Goal: Task Accomplishment & Management: Complete application form

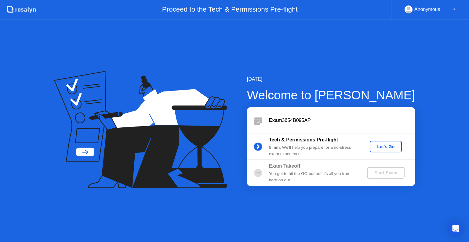
click at [387, 149] on div "Let's Go" at bounding box center [385, 146] width 27 height 5
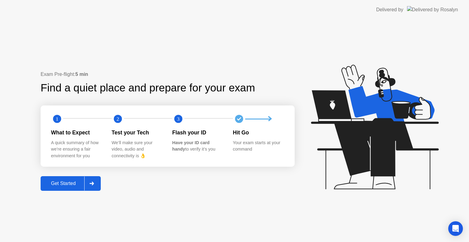
click at [67, 188] on button "Get Started" at bounding box center [71, 183] width 60 height 15
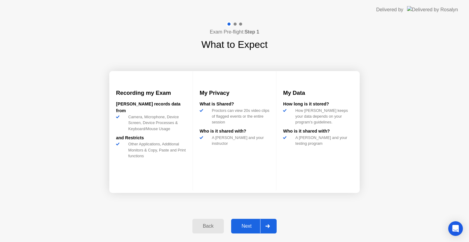
click at [253, 227] on div "Next" at bounding box center [246, 226] width 27 height 5
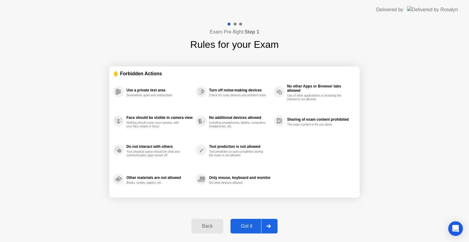
click at [253, 224] on div "Got it" at bounding box center [246, 226] width 29 height 5
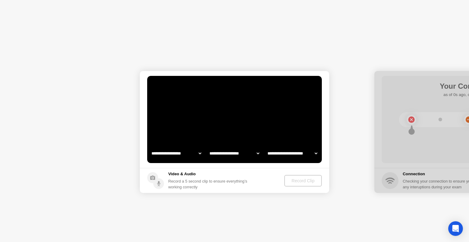
select select "**********"
select select "*******"
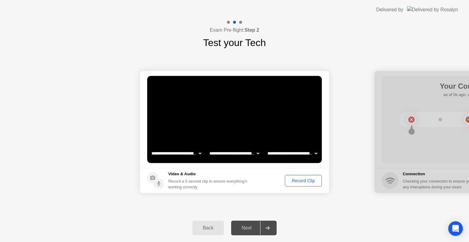
click at [311, 154] on select "**********" at bounding box center [292, 153] width 52 height 12
click at [247, 229] on div "Next" at bounding box center [246, 228] width 27 height 5
click at [304, 179] on div "Record Clip" at bounding box center [303, 181] width 33 height 5
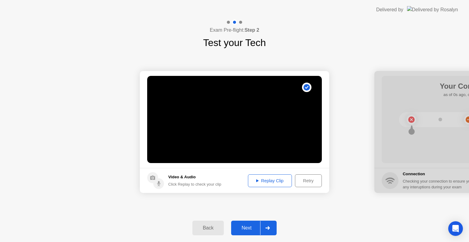
click at [279, 179] on div "Replay Clip" at bounding box center [270, 181] width 40 height 5
click at [249, 229] on div "Next" at bounding box center [246, 228] width 27 height 5
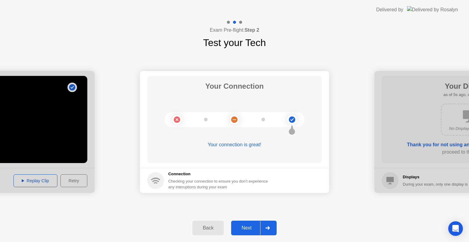
click at [255, 231] on div "Next" at bounding box center [246, 228] width 27 height 5
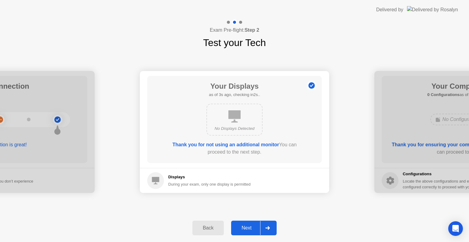
click at [247, 229] on div "Next" at bounding box center [246, 228] width 27 height 5
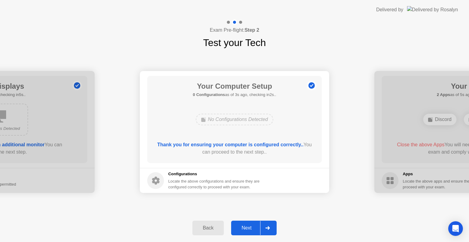
click at [247, 229] on div "Next" at bounding box center [246, 228] width 27 height 5
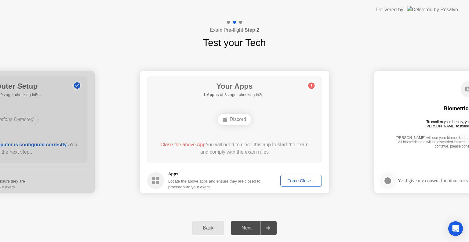
click at [301, 182] on div "Force Close..." at bounding box center [300, 181] width 37 height 5
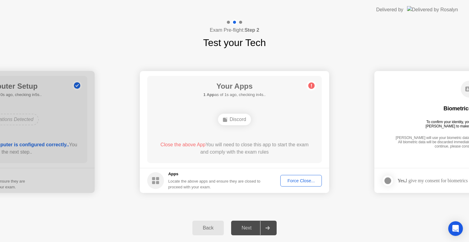
click at [285, 179] on div "Force Close..." at bounding box center [300, 181] width 37 height 5
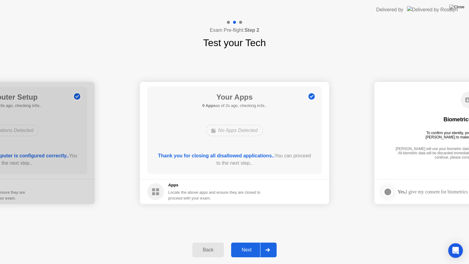
click at [269, 227] on div "**********" at bounding box center [234, 143] width 469 height 186
click at [249, 242] on div "Next" at bounding box center [246, 249] width 27 height 5
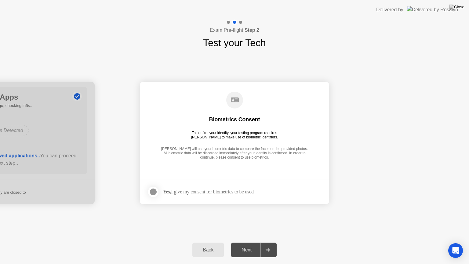
drag, startPoint x: 253, startPoint y: 242, endPoint x: 262, endPoint y: 161, distance: 80.7
click at [262, 161] on div "**********" at bounding box center [234, 142] width 469 height 244
click at [153, 193] on div at bounding box center [153, 191] width 7 height 7
click at [254, 242] on button "Next" at bounding box center [253, 249] width 45 height 15
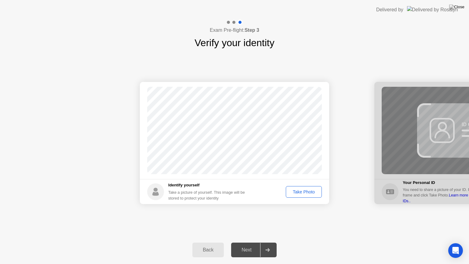
click at [307, 193] on div "Take Photo" at bounding box center [304, 191] width 32 height 5
click at [299, 193] on div "Retake" at bounding box center [308, 191] width 24 height 5
click at [296, 193] on div "Take Photo" at bounding box center [304, 191] width 32 height 5
click at [250, 242] on div "Next" at bounding box center [246, 249] width 27 height 5
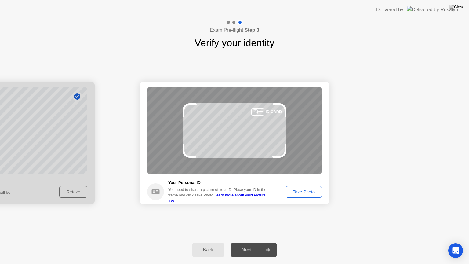
click at [302, 193] on div "Take Photo" at bounding box center [304, 191] width 32 height 5
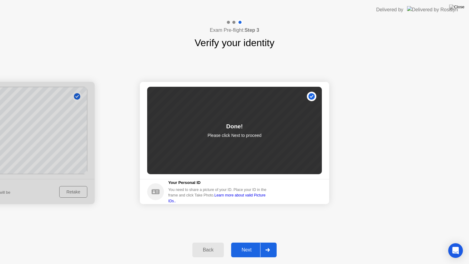
click at [251, 242] on div "Next" at bounding box center [246, 249] width 27 height 5
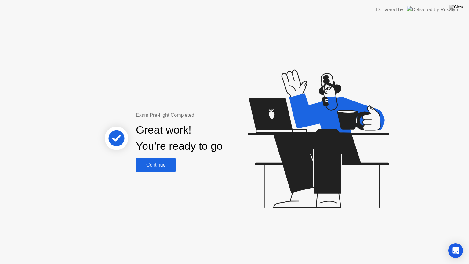
click at [156, 171] on button "Continue" at bounding box center [156, 164] width 40 height 15
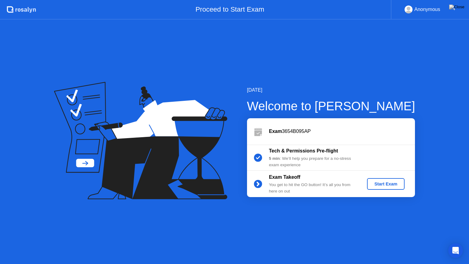
click at [383, 186] on div "Start Exam" at bounding box center [385, 183] width 33 height 5
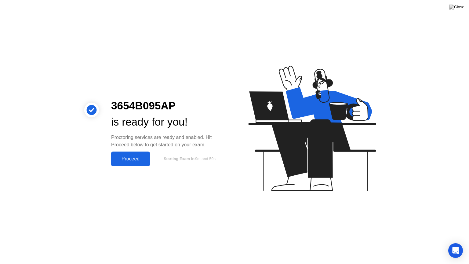
click at [143, 156] on div "Proceed" at bounding box center [130, 158] width 35 height 5
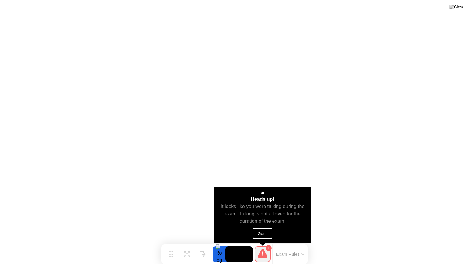
click at [266, 235] on button "Got it" at bounding box center [263, 233] width 20 height 11
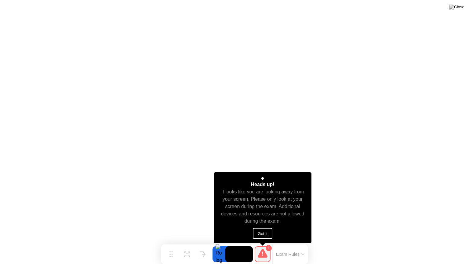
click at [265, 232] on button "Got it" at bounding box center [263, 233] width 20 height 11
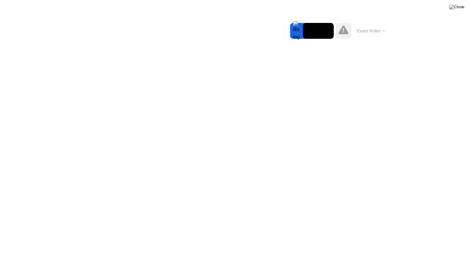
click at [383, 32] on button "Exam Rules" at bounding box center [371, 30] width 32 height 5
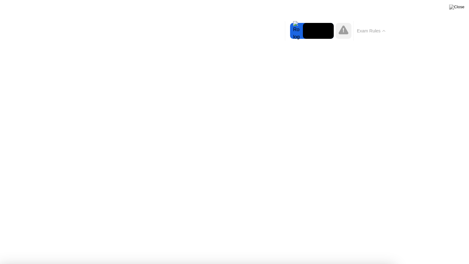
click at [457, 9] on img at bounding box center [456, 7] width 15 height 5
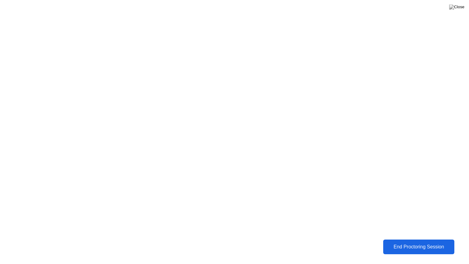
click at [435, 242] on button "End Proctoring Session" at bounding box center [418, 246] width 71 height 15
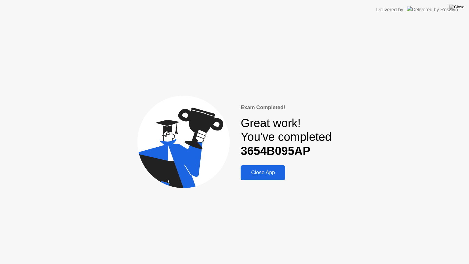
click at [267, 179] on button "Close App" at bounding box center [262, 172] width 45 height 15
